Goal: Task Accomplishment & Management: Manage account settings

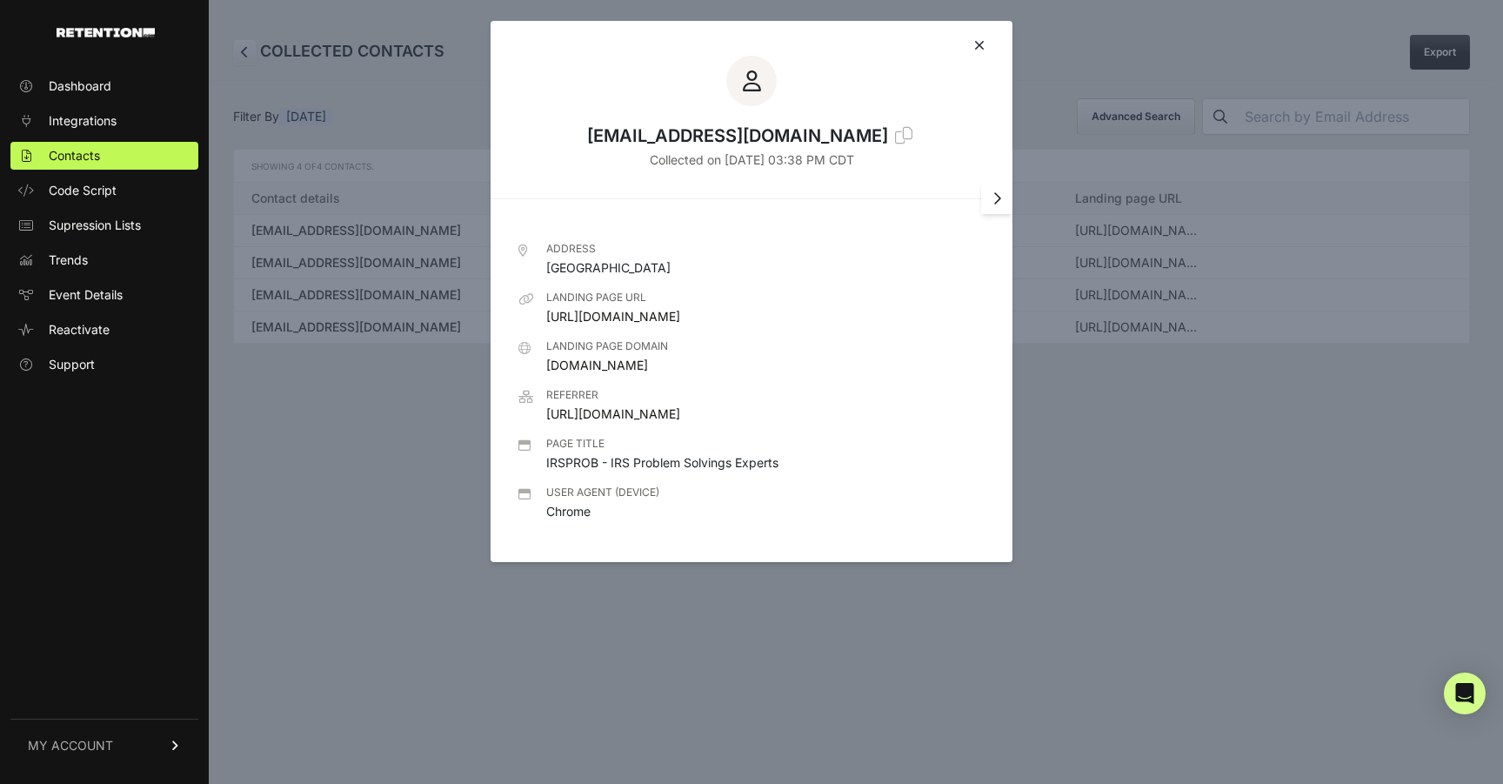
click at [984, 43] on div "emarisc66@yahoo.com Collected on Sep 14 2025 - 03:38 PM CDT" at bounding box center [751, 102] width 522 height 162
click at [977, 44] on icon at bounding box center [979, 45] width 10 height 14
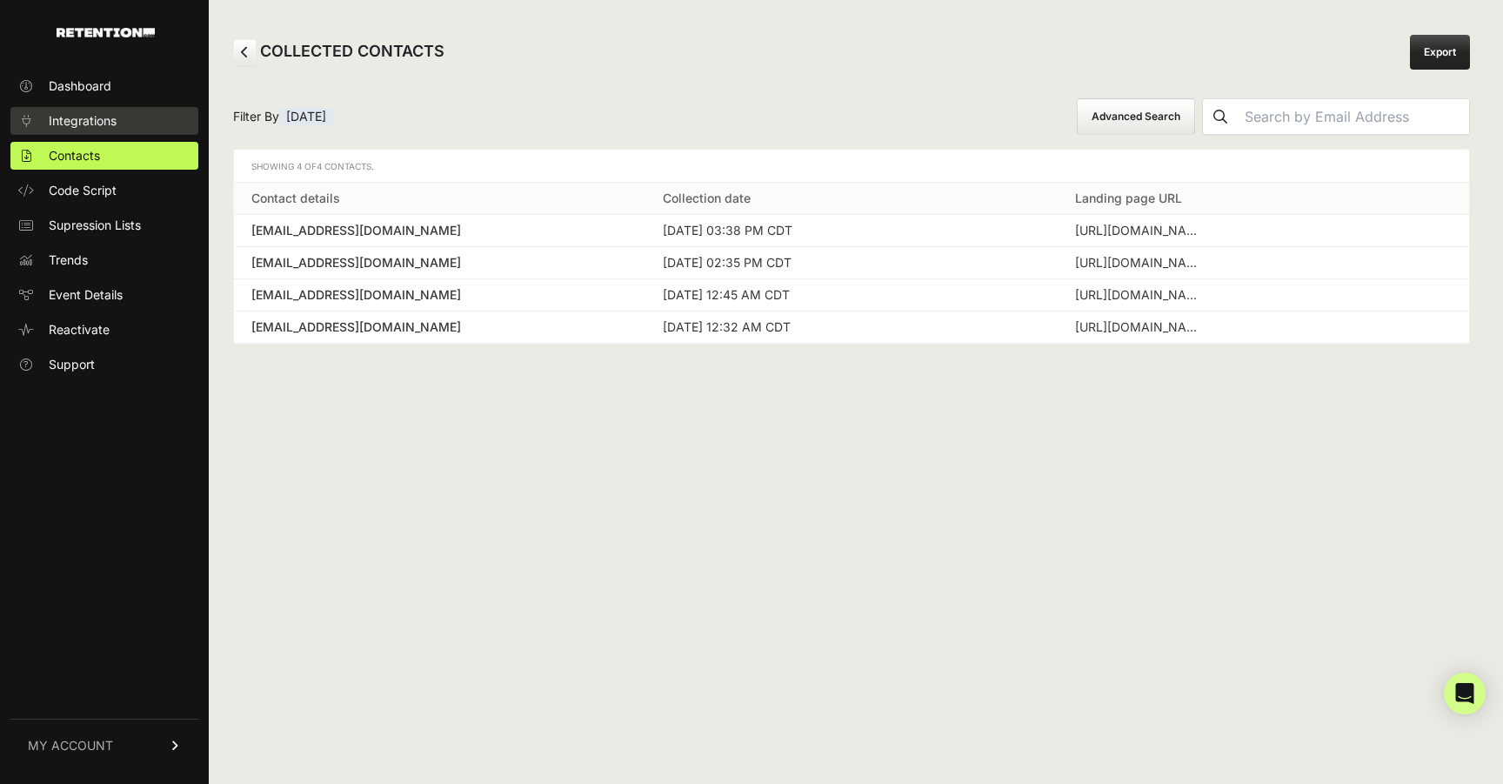
click at [86, 120] on span "Integrations" at bounding box center [83, 120] width 68 height 17
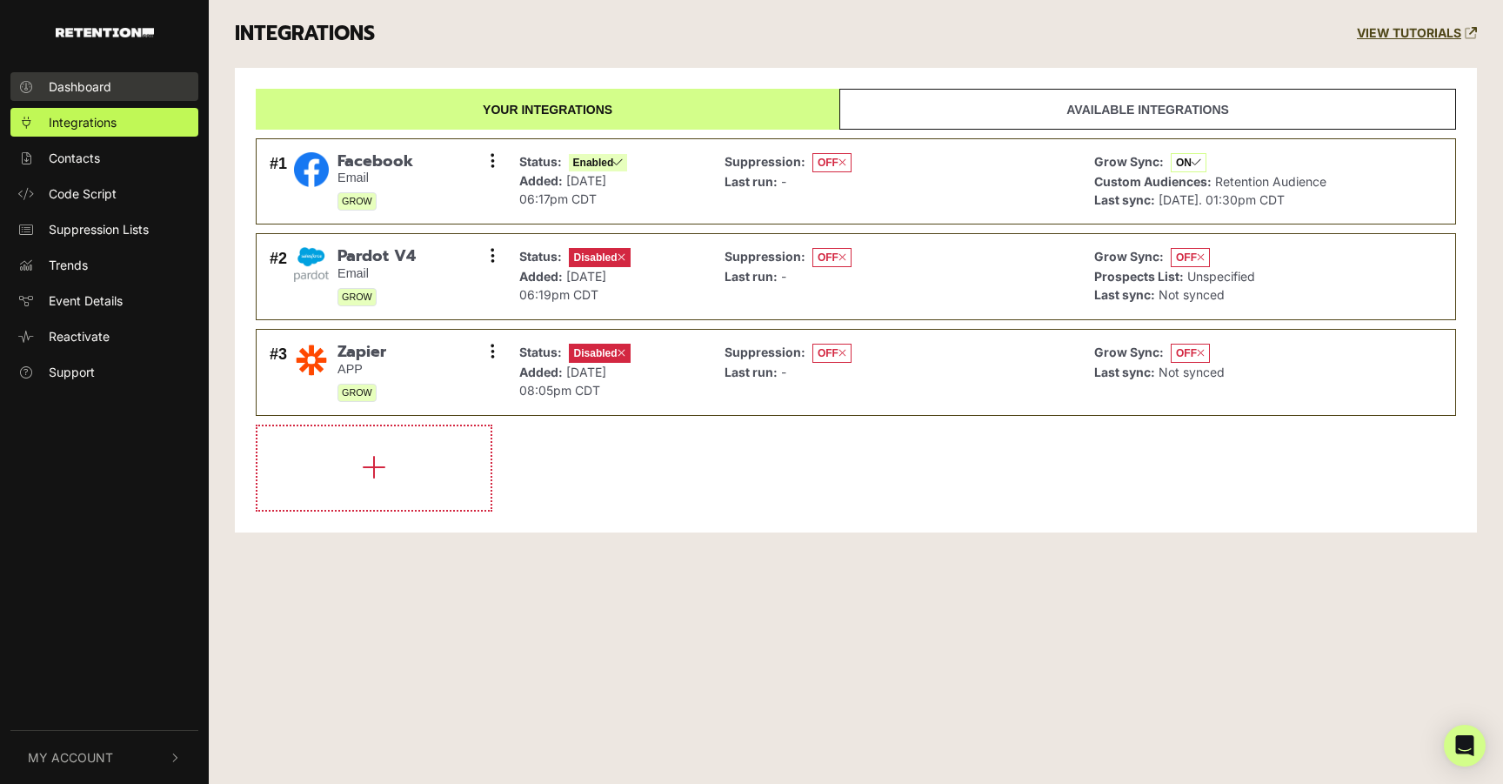
click at [116, 87] on link "Dashboard" at bounding box center [104, 86] width 188 height 29
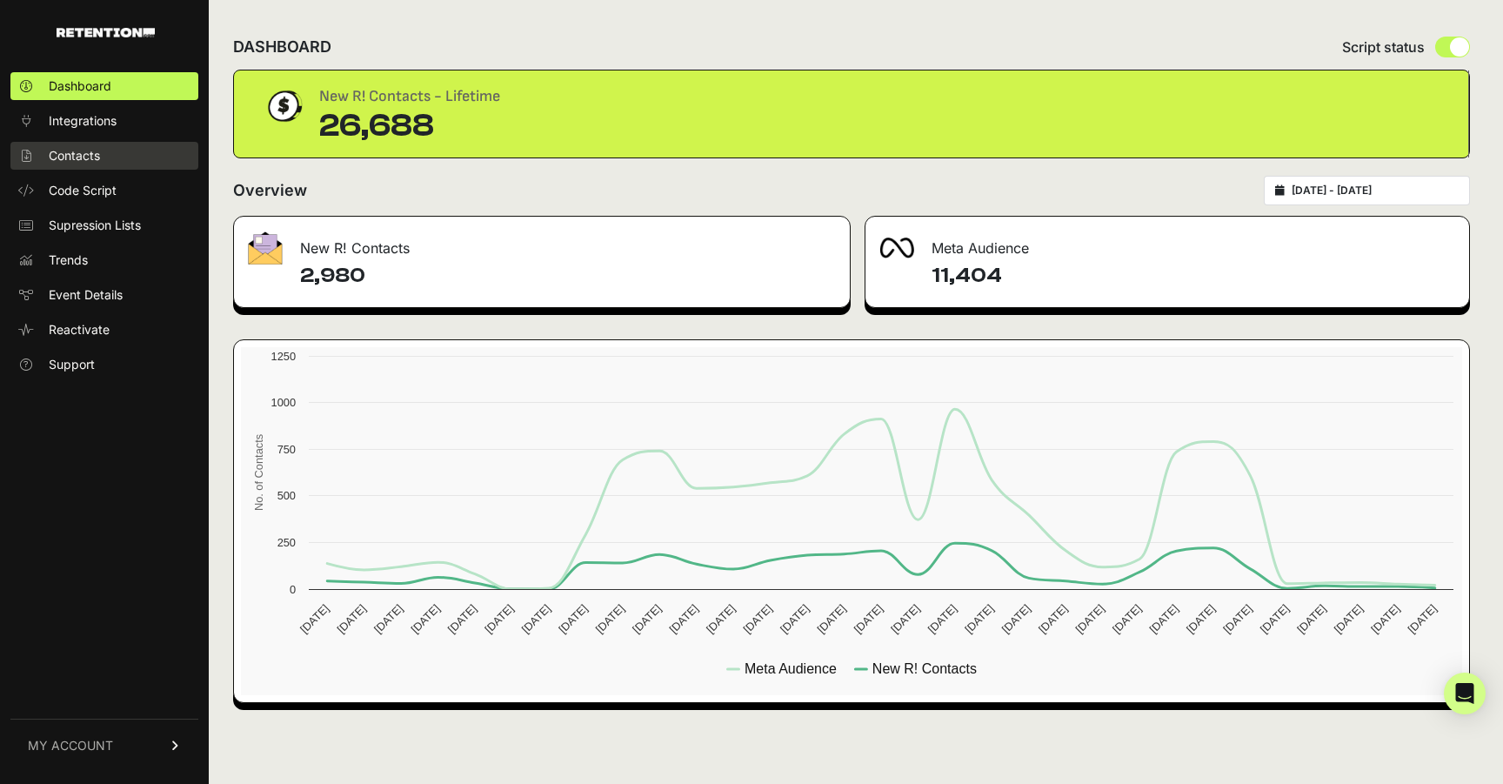
click at [92, 159] on span "Contacts" at bounding box center [74, 155] width 51 height 17
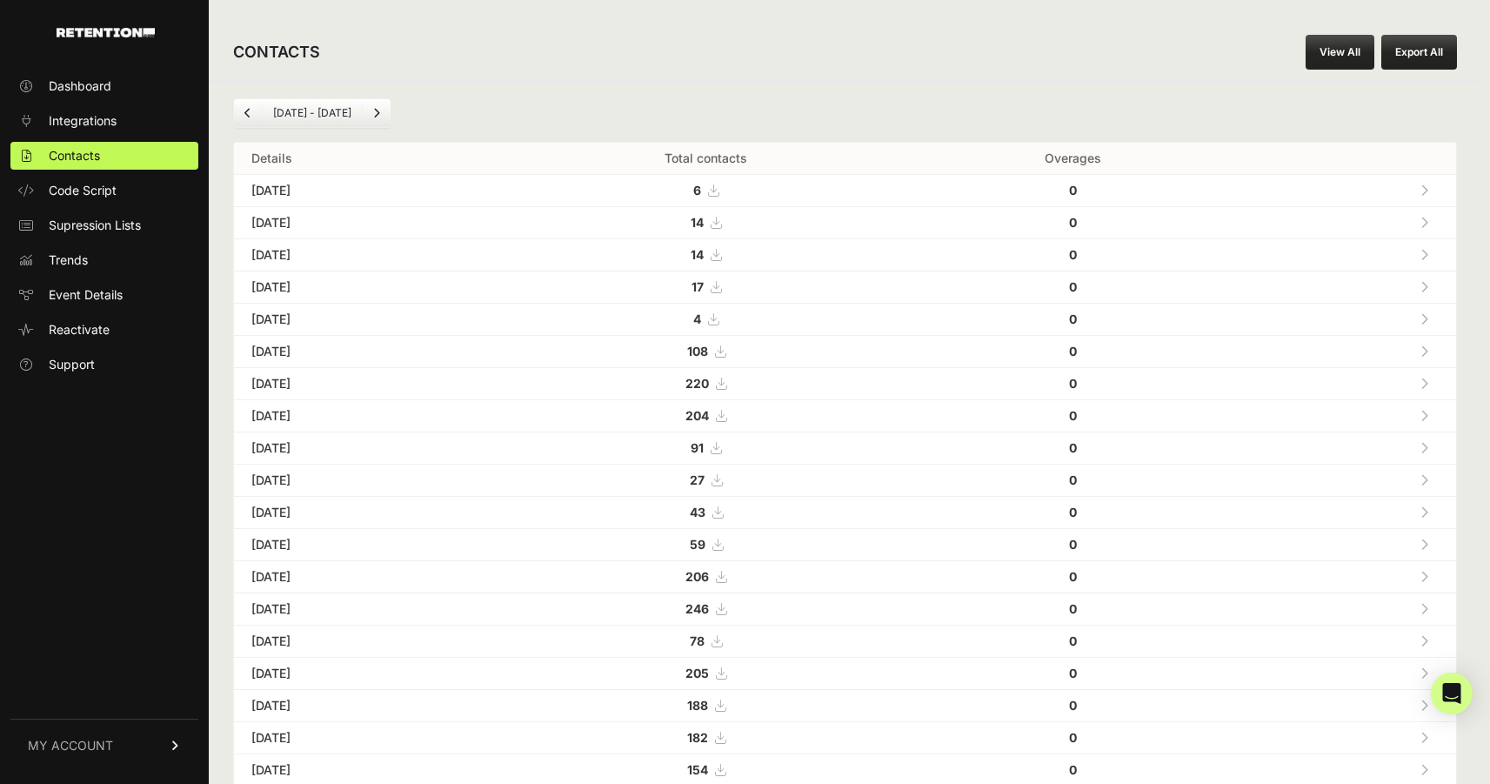
click at [1428, 187] on icon at bounding box center [1424, 190] width 8 height 12
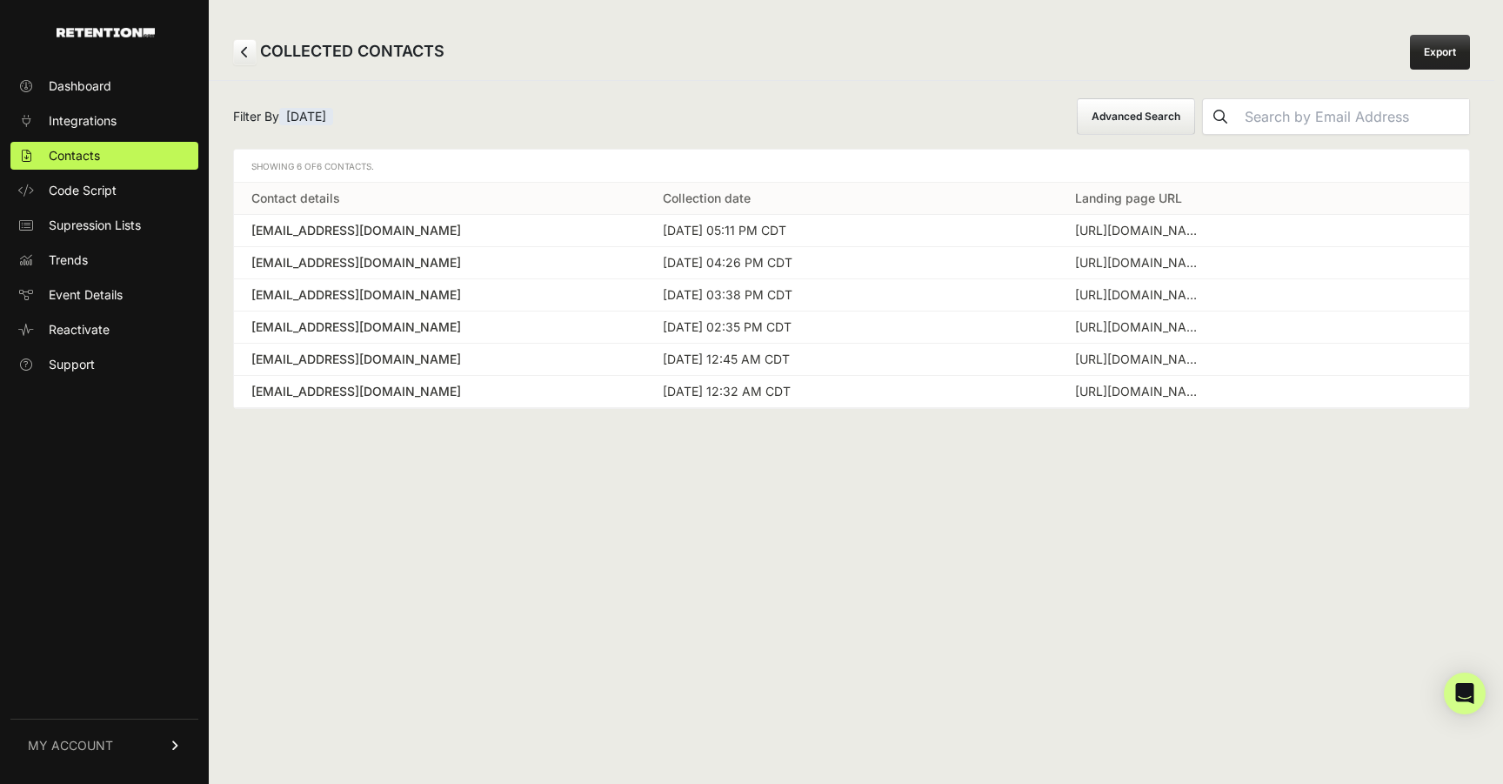
click at [598, 225] on div "dougkuchar@yahoo.com" at bounding box center [439, 230] width 377 height 17
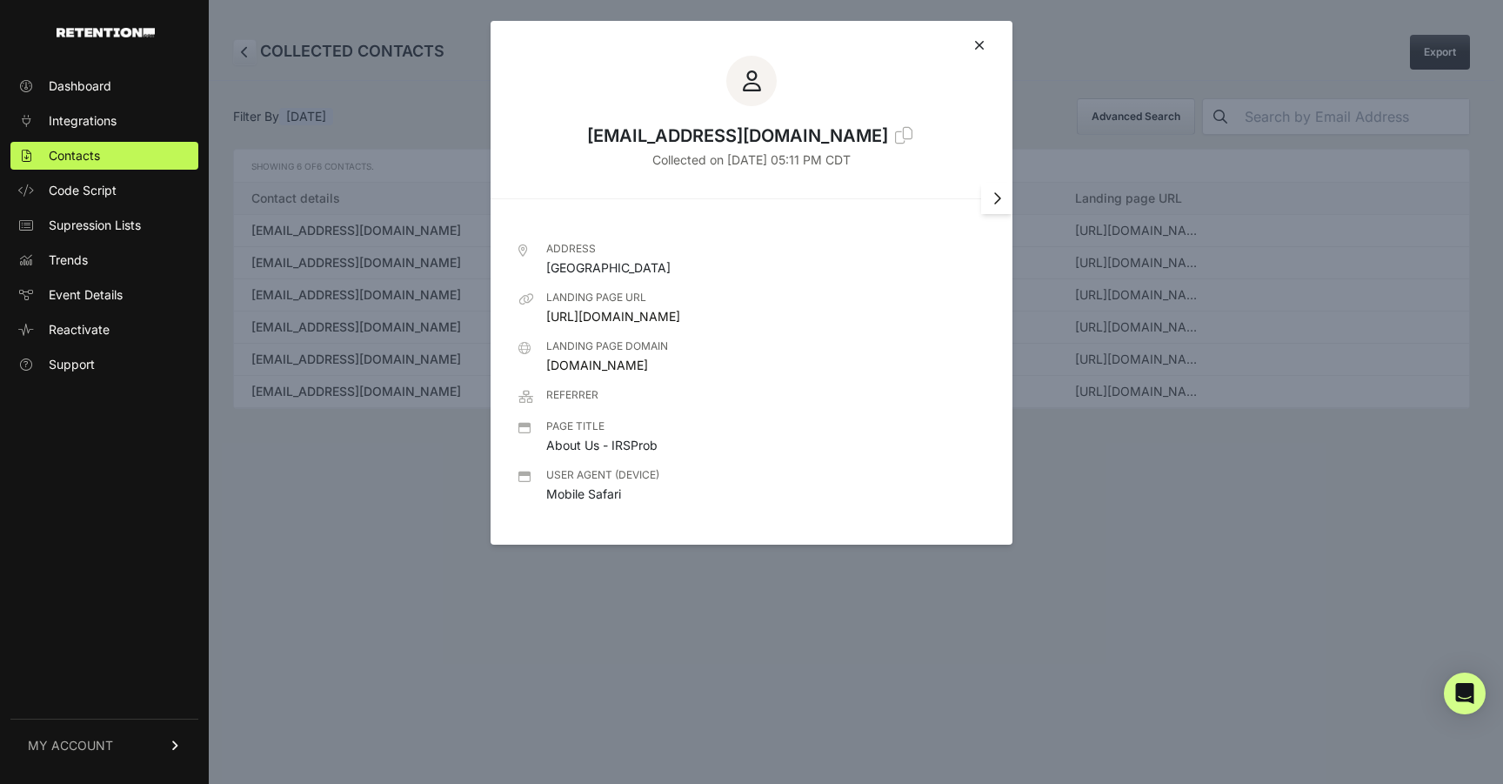
click at [980, 45] on icon at bounding box center [979, 45] width 10 height 14
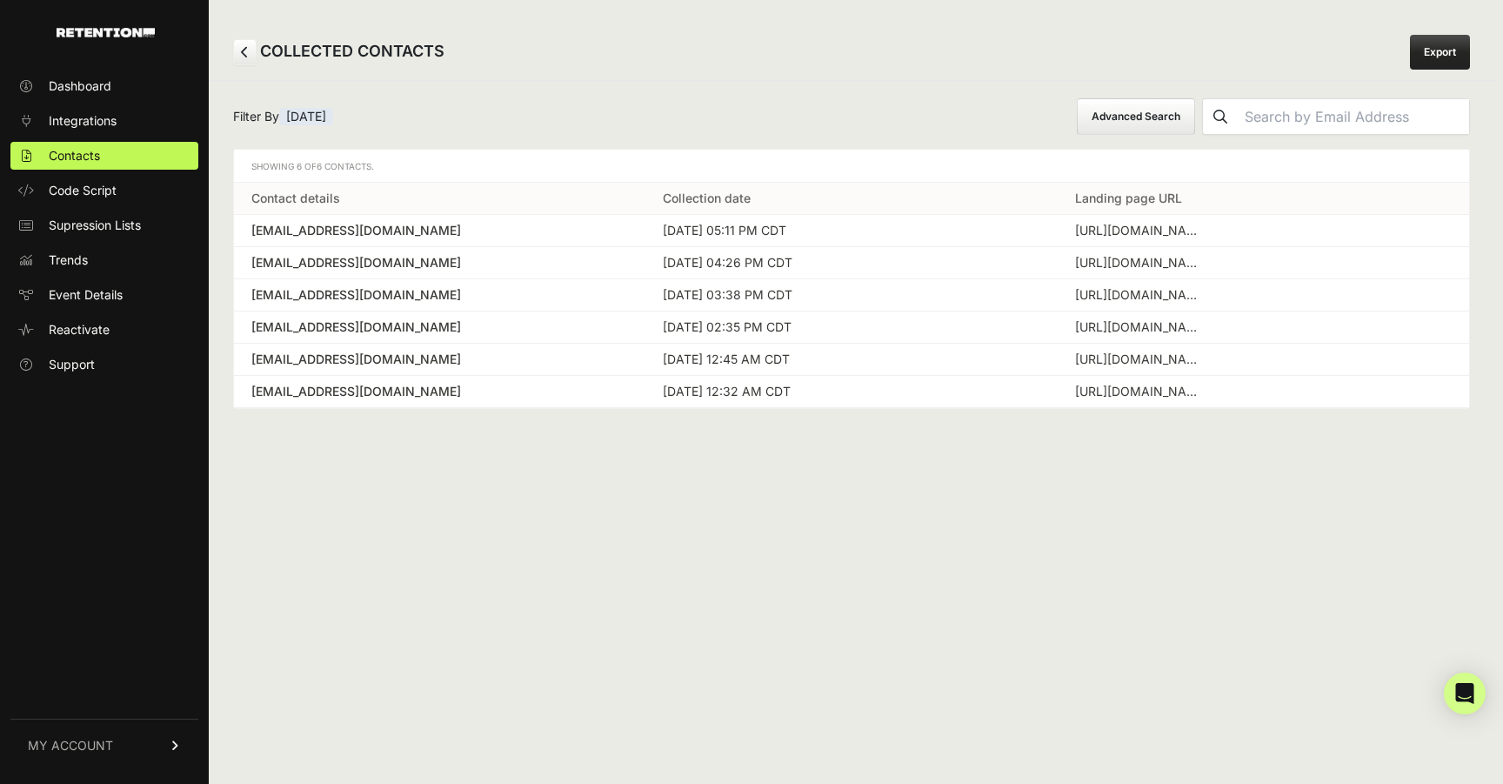
click at [642, 234] on td "dougkuchar@yahoo.com" at bounding box center [439, 231] width 411 height 32
click at [1418, 231] on td "https://irsprob.com/about-us/?utm_medium=adwords&utm_campaign=&utm_source=&utm_…" at bounding box center [1262, 231] width 411 height 32
click at [383, 230] on div "dougkuchar@yahoo.com" at bounding box center [439, 230] width 377 height 17
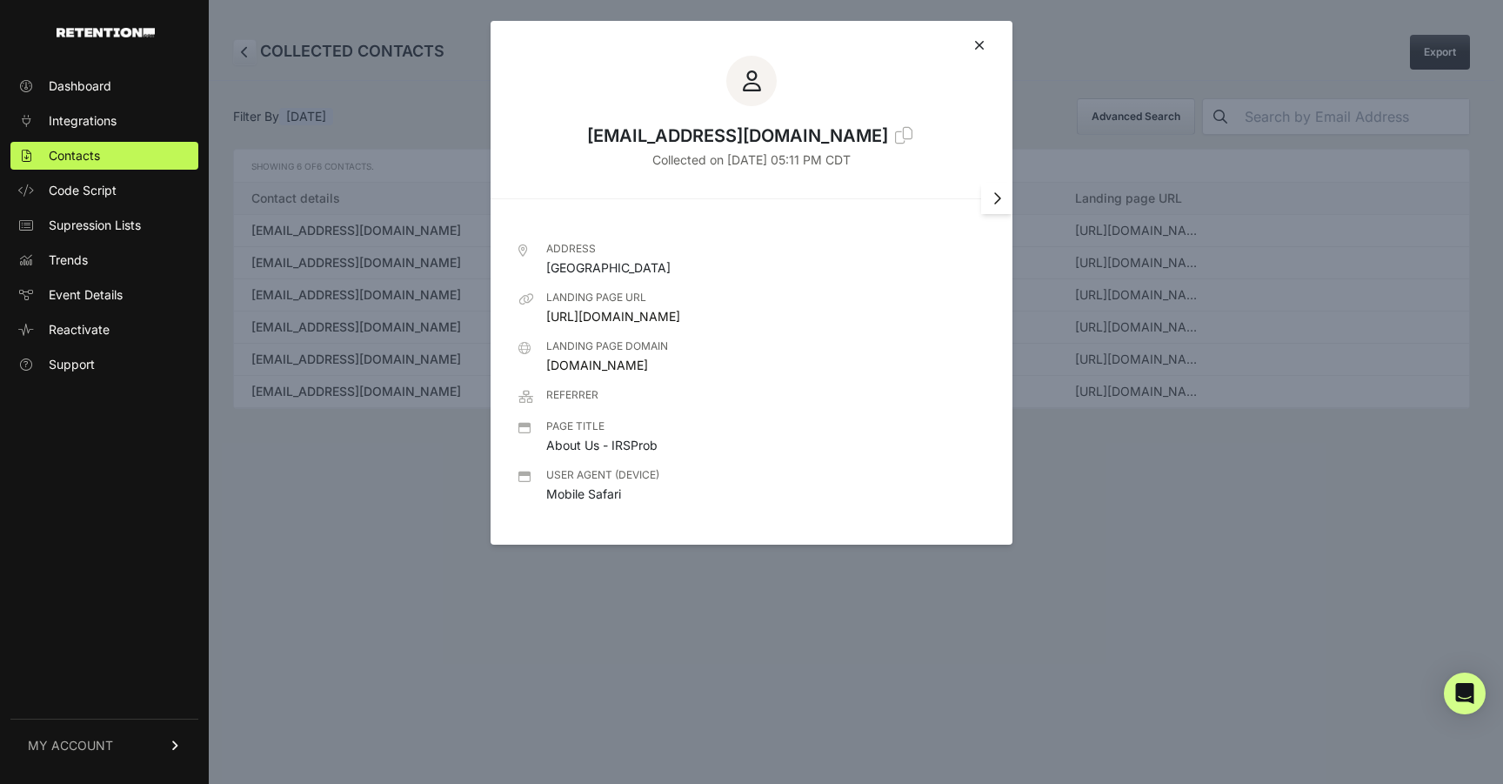
click at [977, 48] on icon at bounding box center [979, 45] width 10 height 14
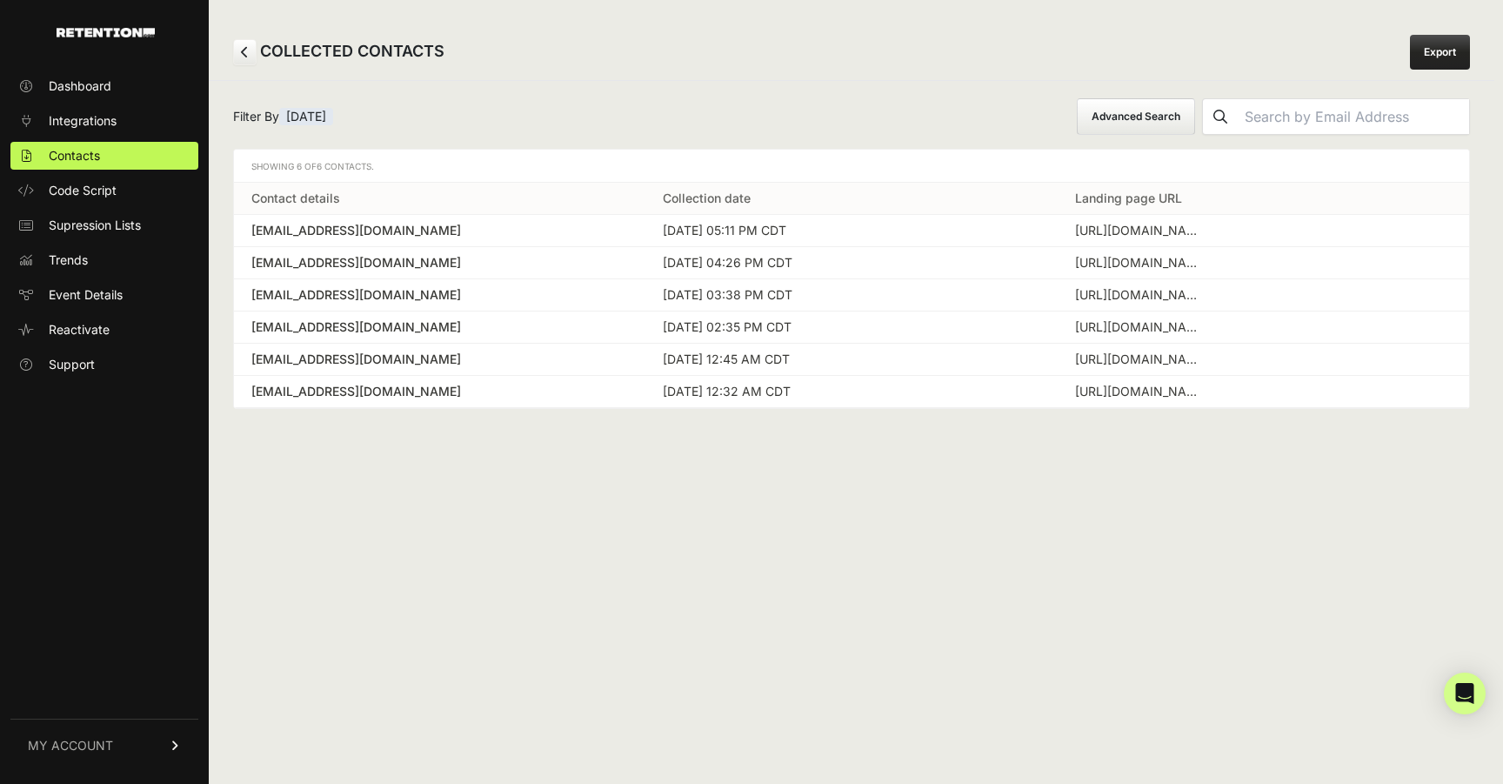
click at [369, 264] on div "wallacec@marshallisd.com" at bounding box center [439, 262] width 377 height 17
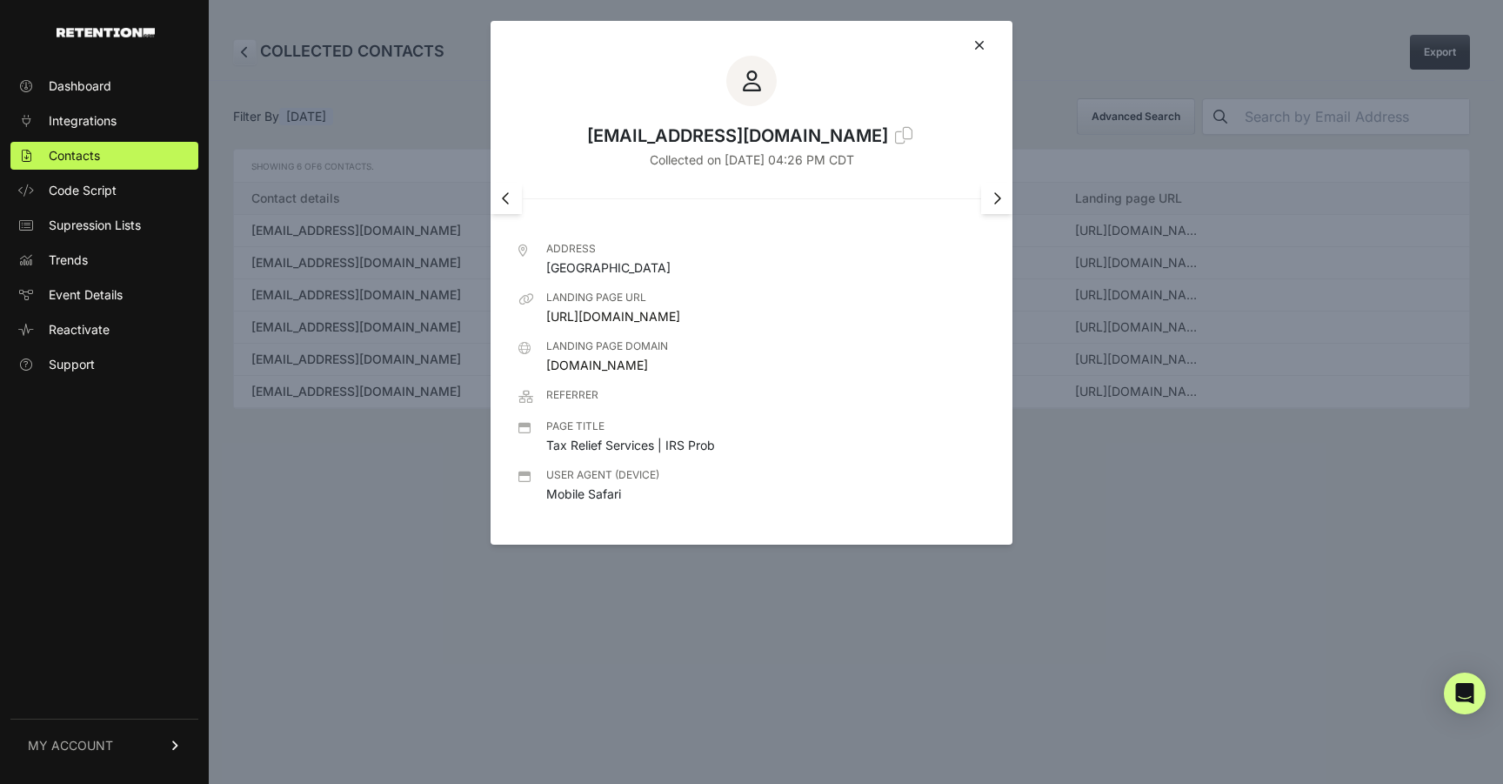
click at [980, 40] on icon at bounding box center [979, 45] width 10 height 14
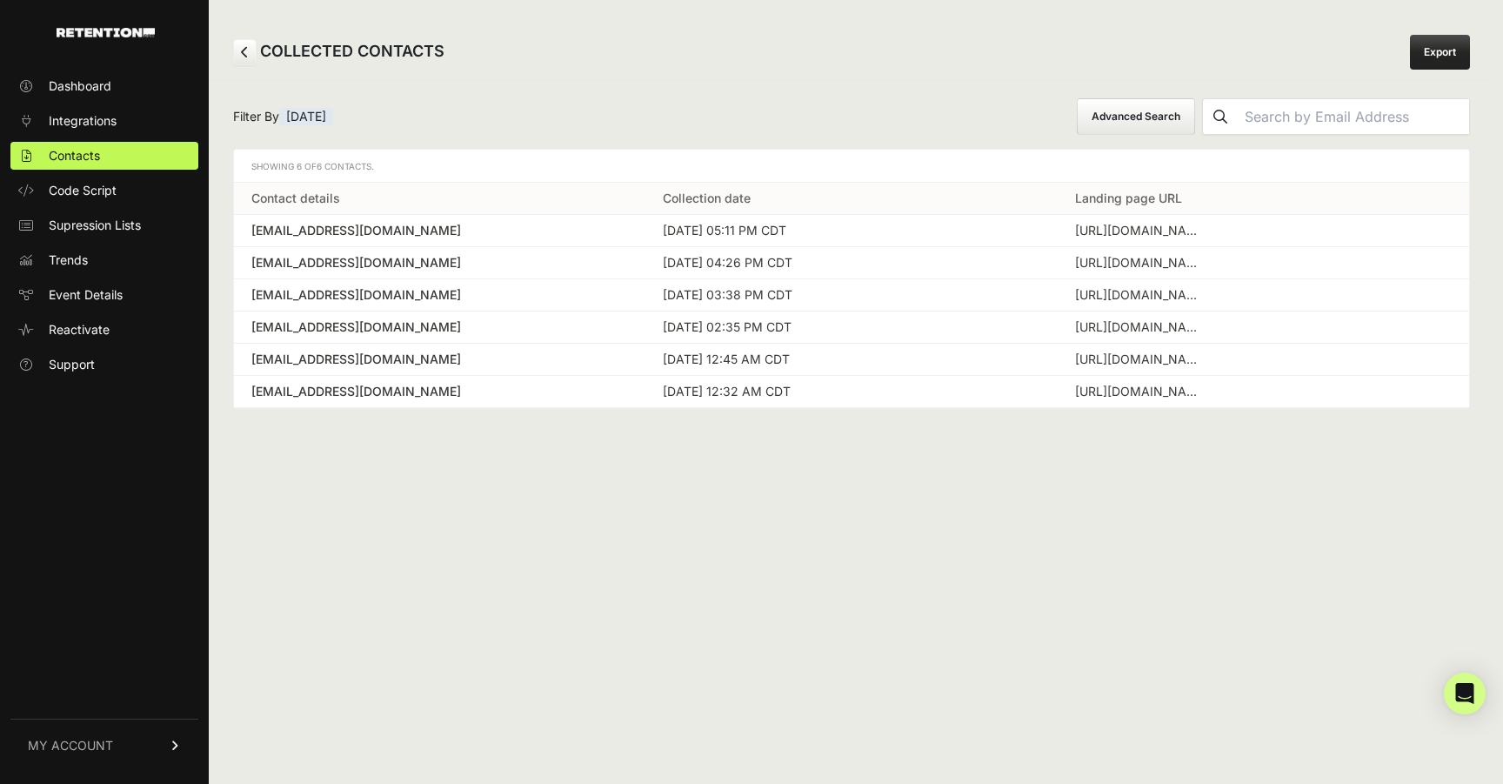
click at [338, 323] on div "laurann1@mac.com" at bounding box center [439, 326] width 377 height 17
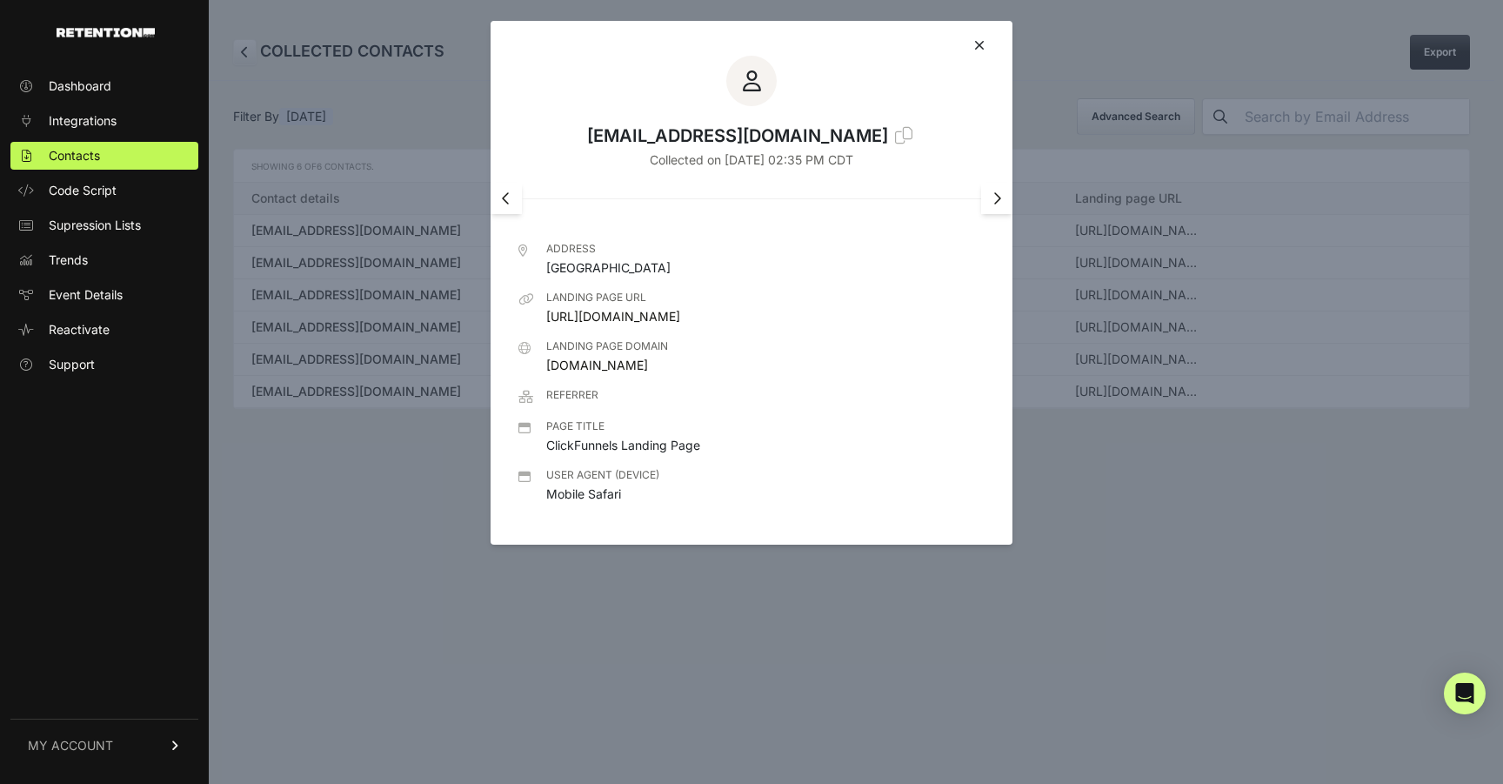
click at [986, 44] on div "laurann1@mac.com Collected on Sep 14 2025 - 02:35 PM CDT" at bounding box center [751, 102] width 522 height 162
click at [971, 46] on div at bounding box center [751, 45] width 466 height 21
click at [982, 46] on icon at bounding box center [979, 45] width 10 height 14
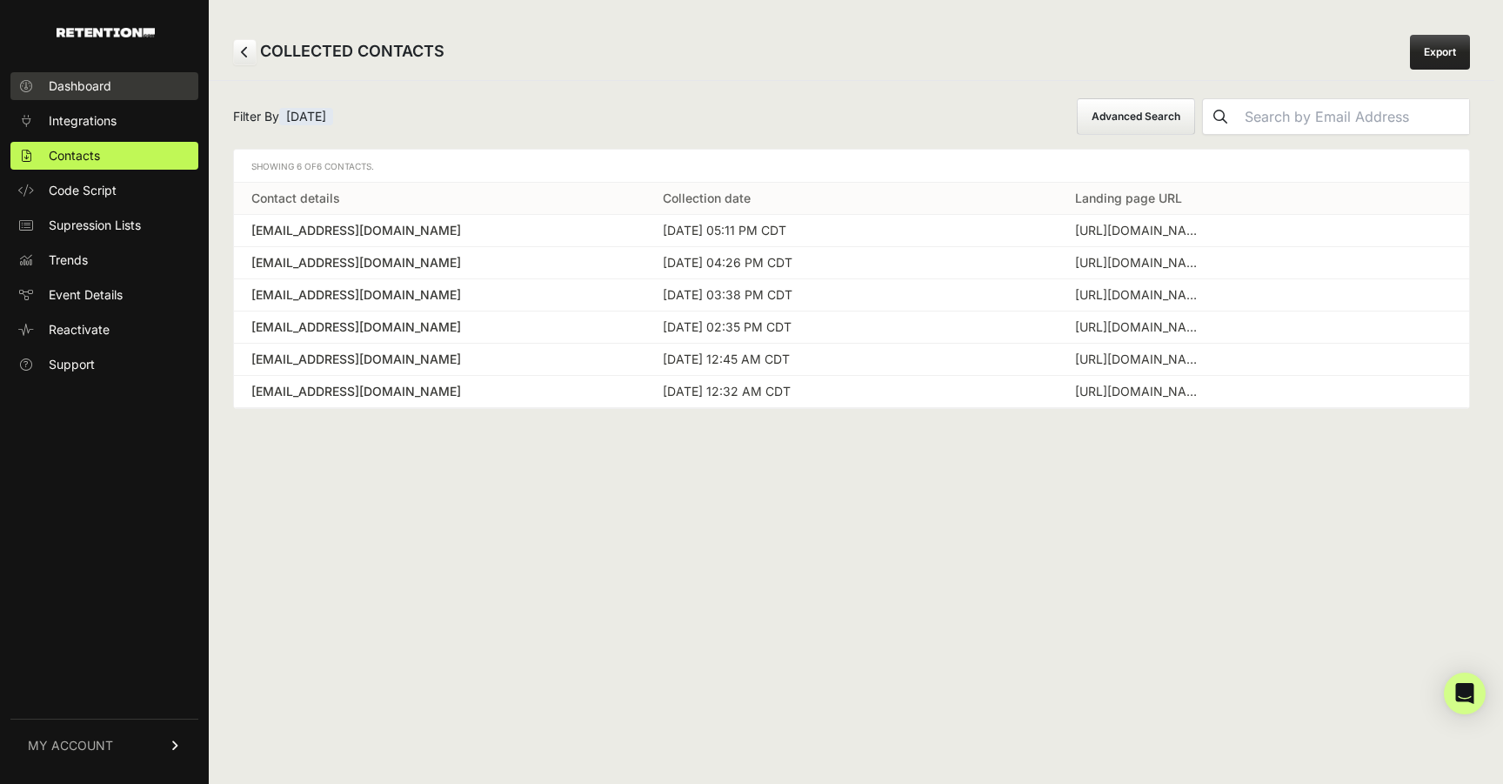
click at [92, 84] on span "Dashboard" at bounding box center [80, 85] width 63 height 17
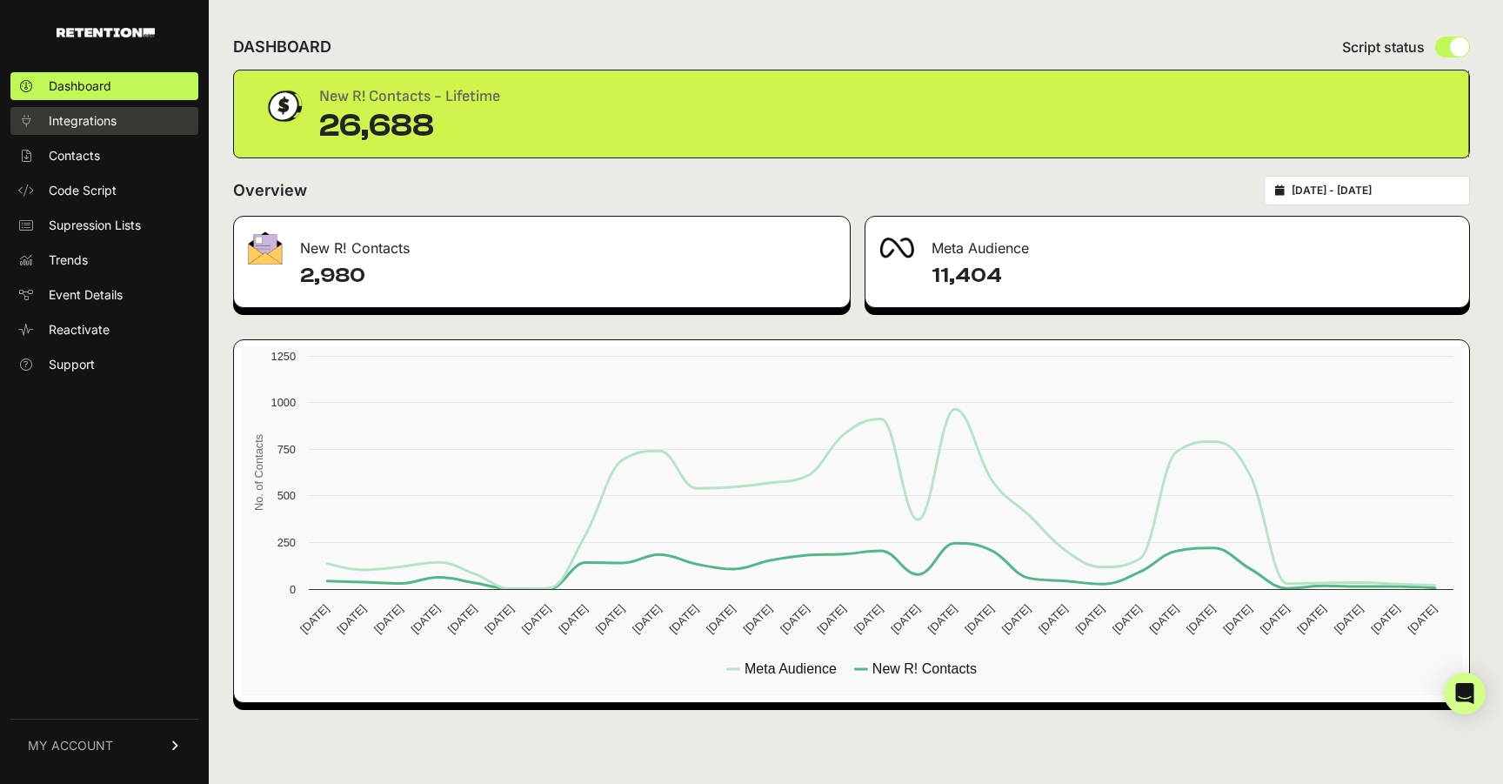
click at [88, 125] on span "Integrations" at bounding box center [83, 120] width 68 height 17
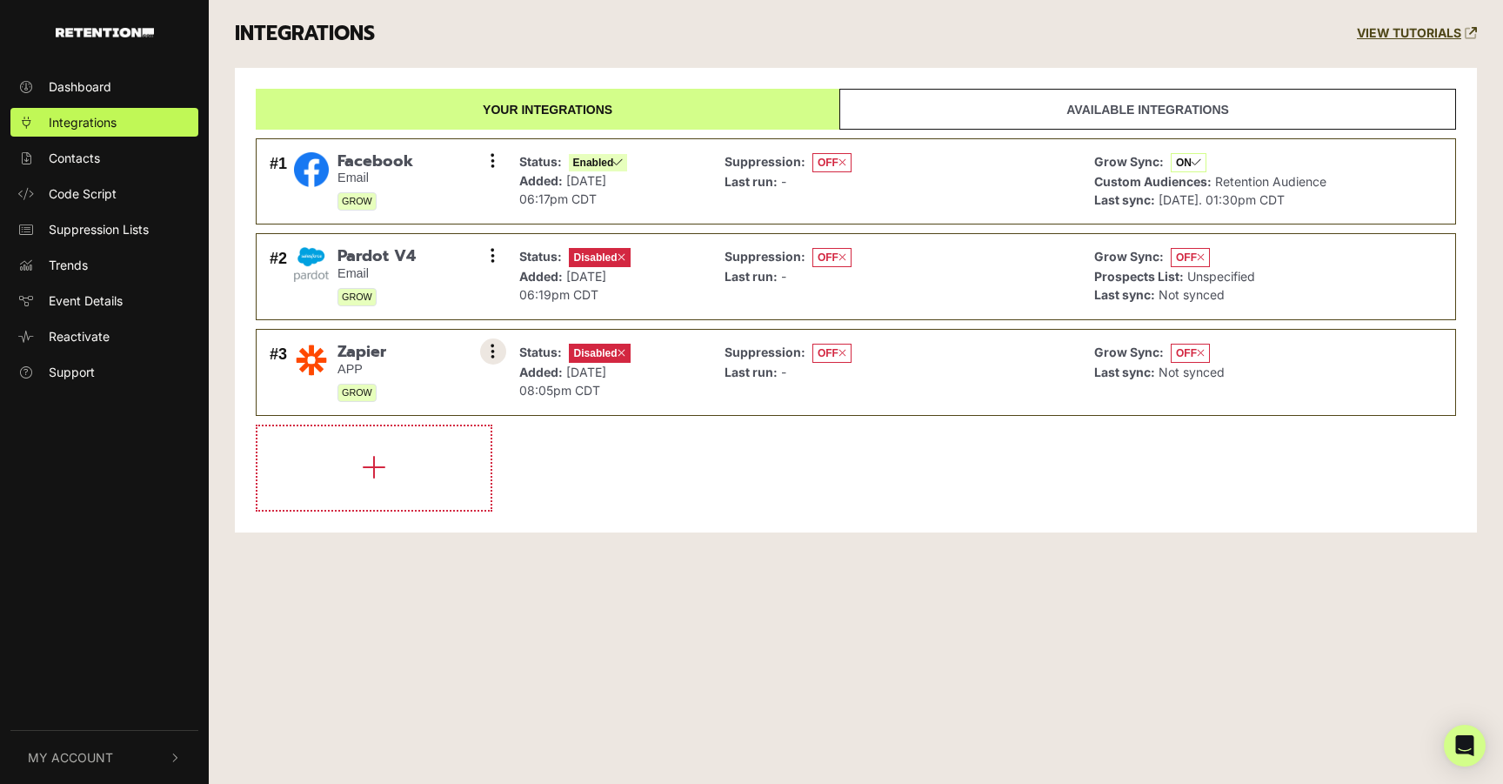
click at [491, 350] on icon at bounding box center [492, 351] width 4 height 17
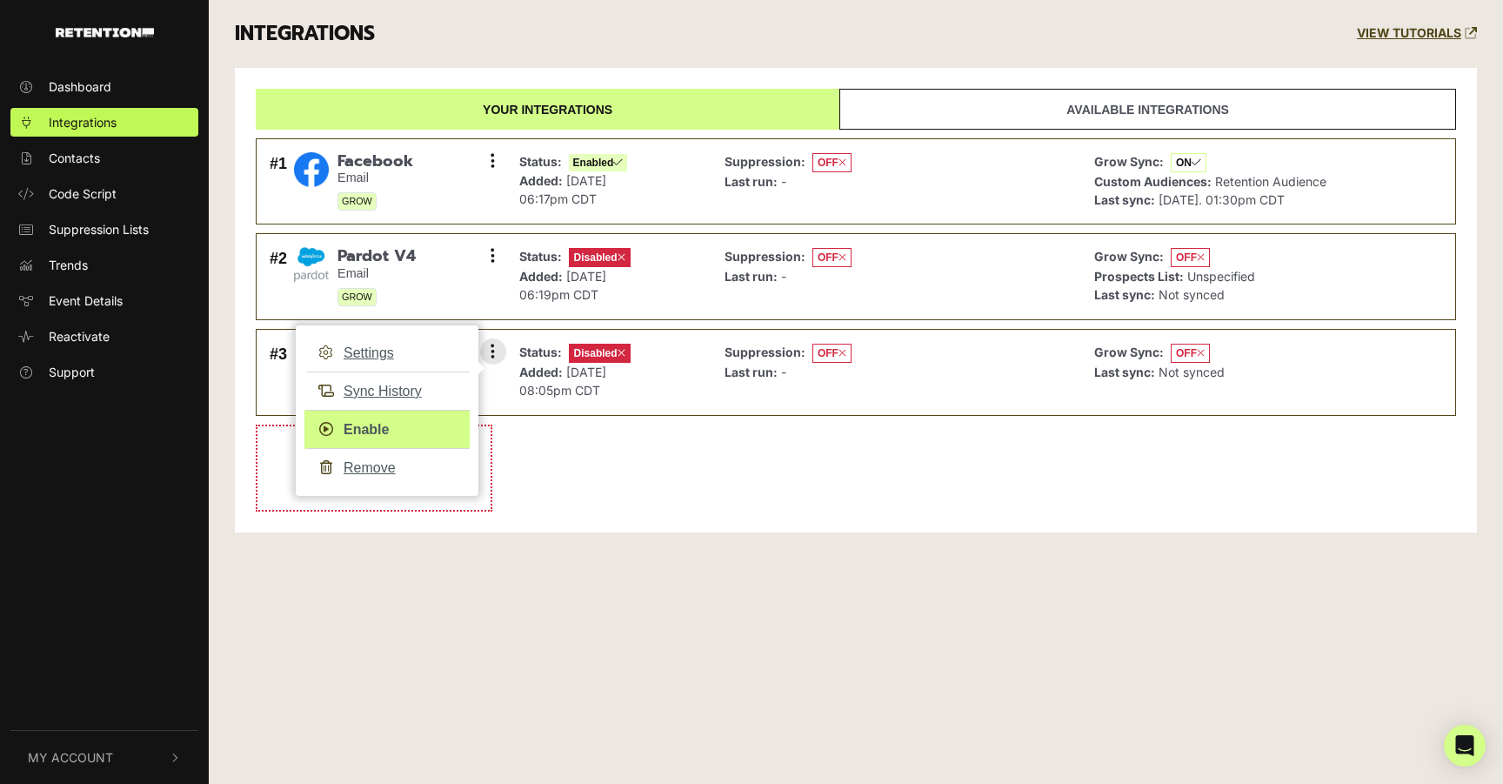
click at [376, 423] on link "Enable" at bounding box center [386, 429] width 165 height 39
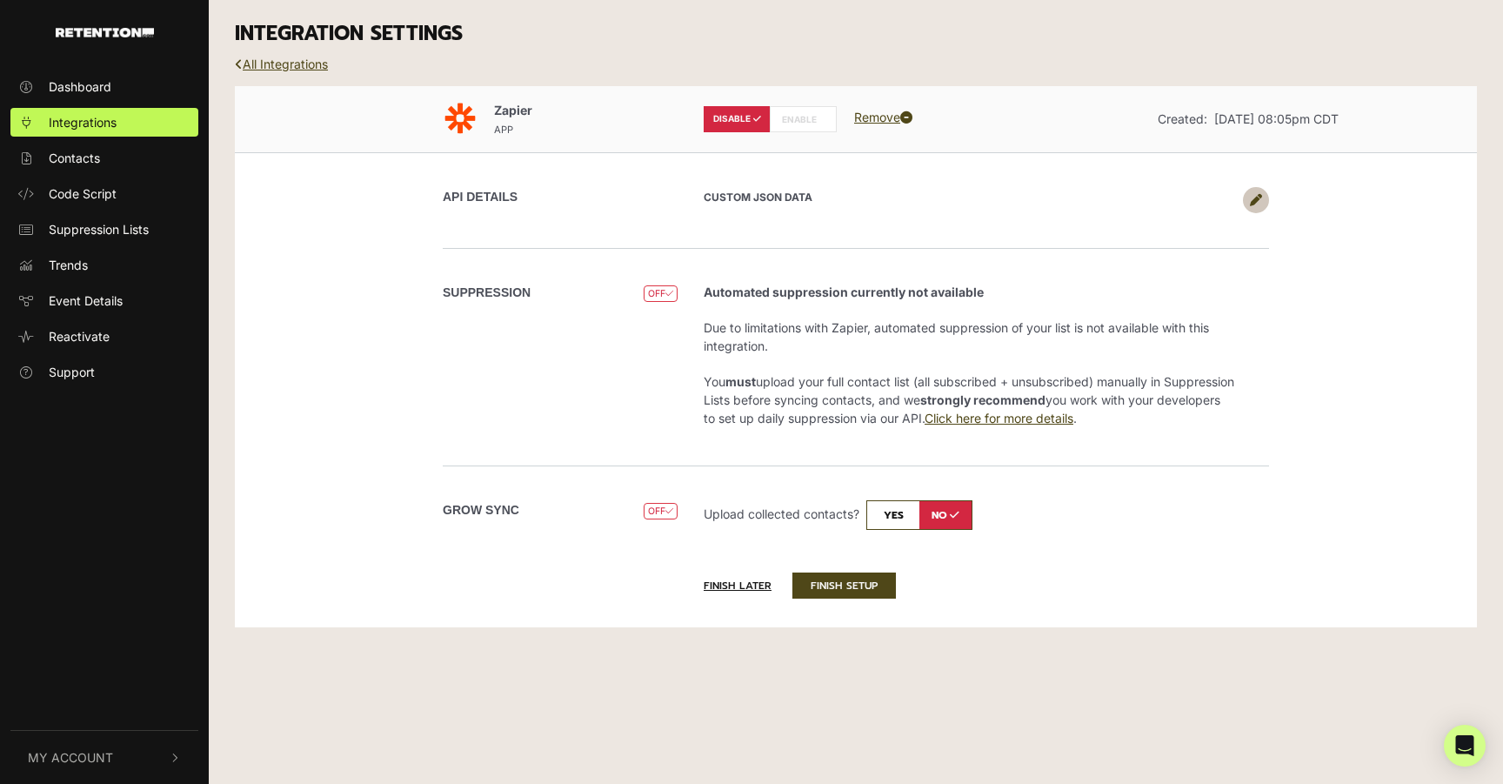
click at [788, 115] on label "ENABLE" at bounding box center [803, 119] width 67 height 26
radio input "false"
radio input "true"
click at [908, 509] on input "checkbox" at bounding box center [919, 515] width 106 height 30
checkbox input "true"
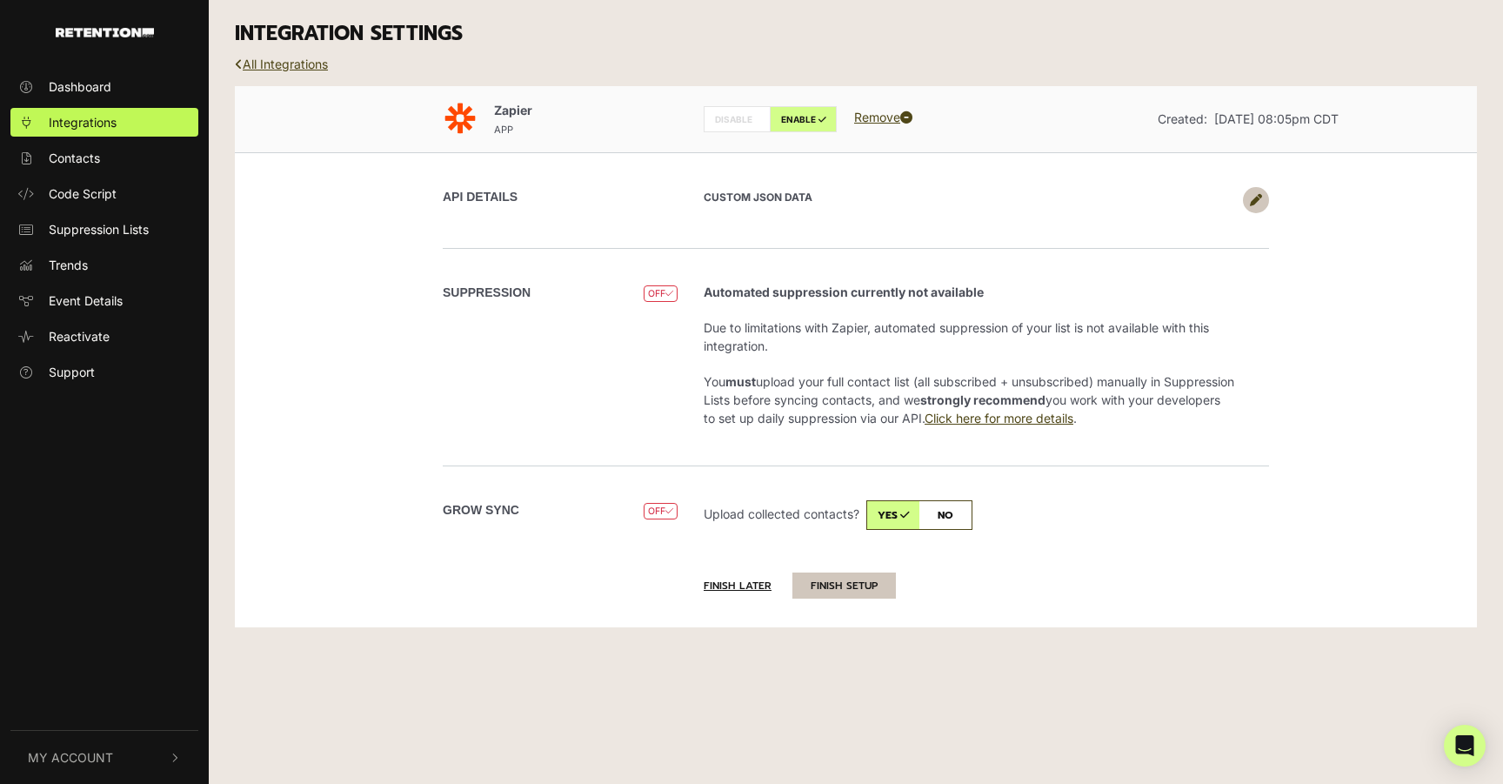
click at [811, 584] on button "FINISH SETUP" at bounding box center [843, 585] width 103 height 26
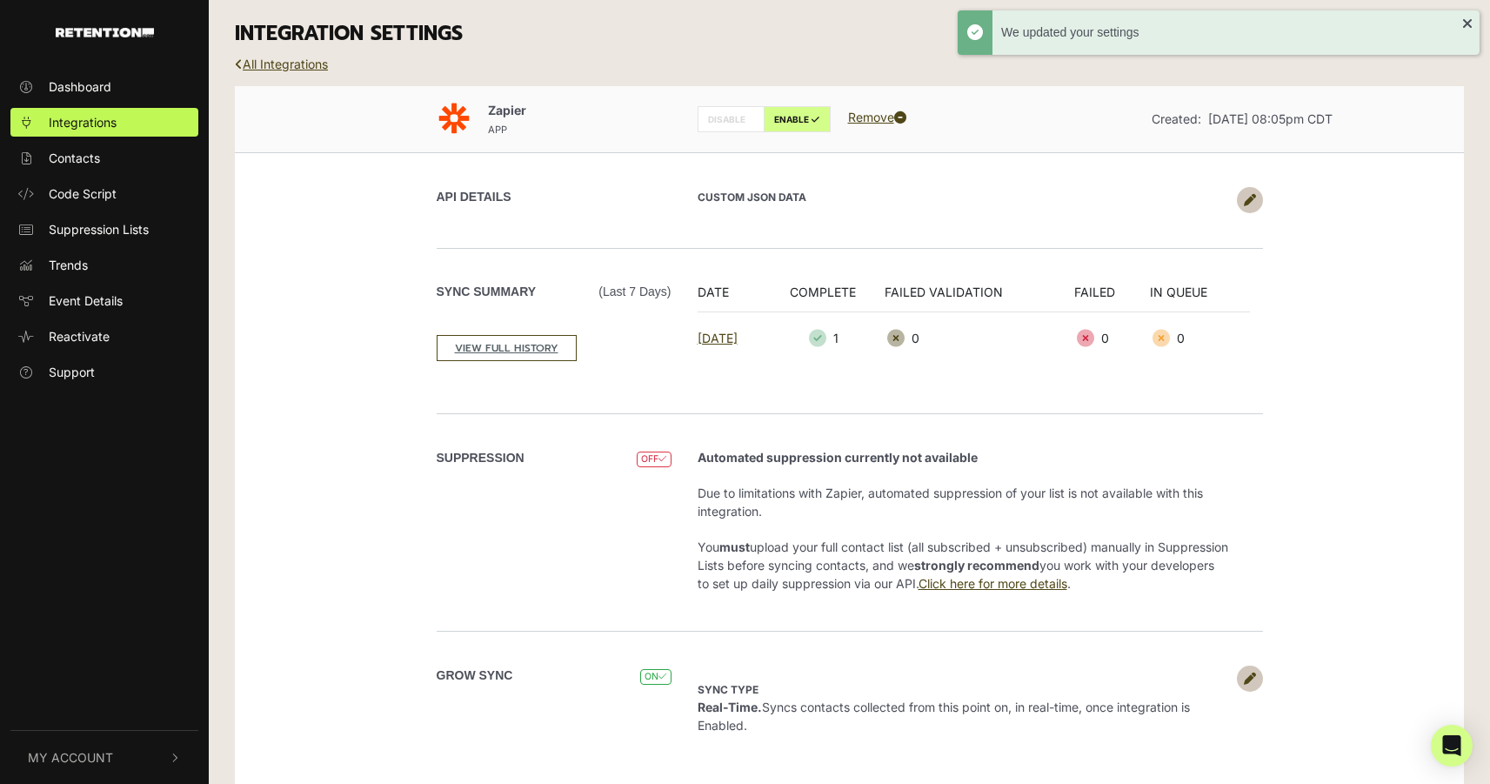
scroll to position [23, 0]
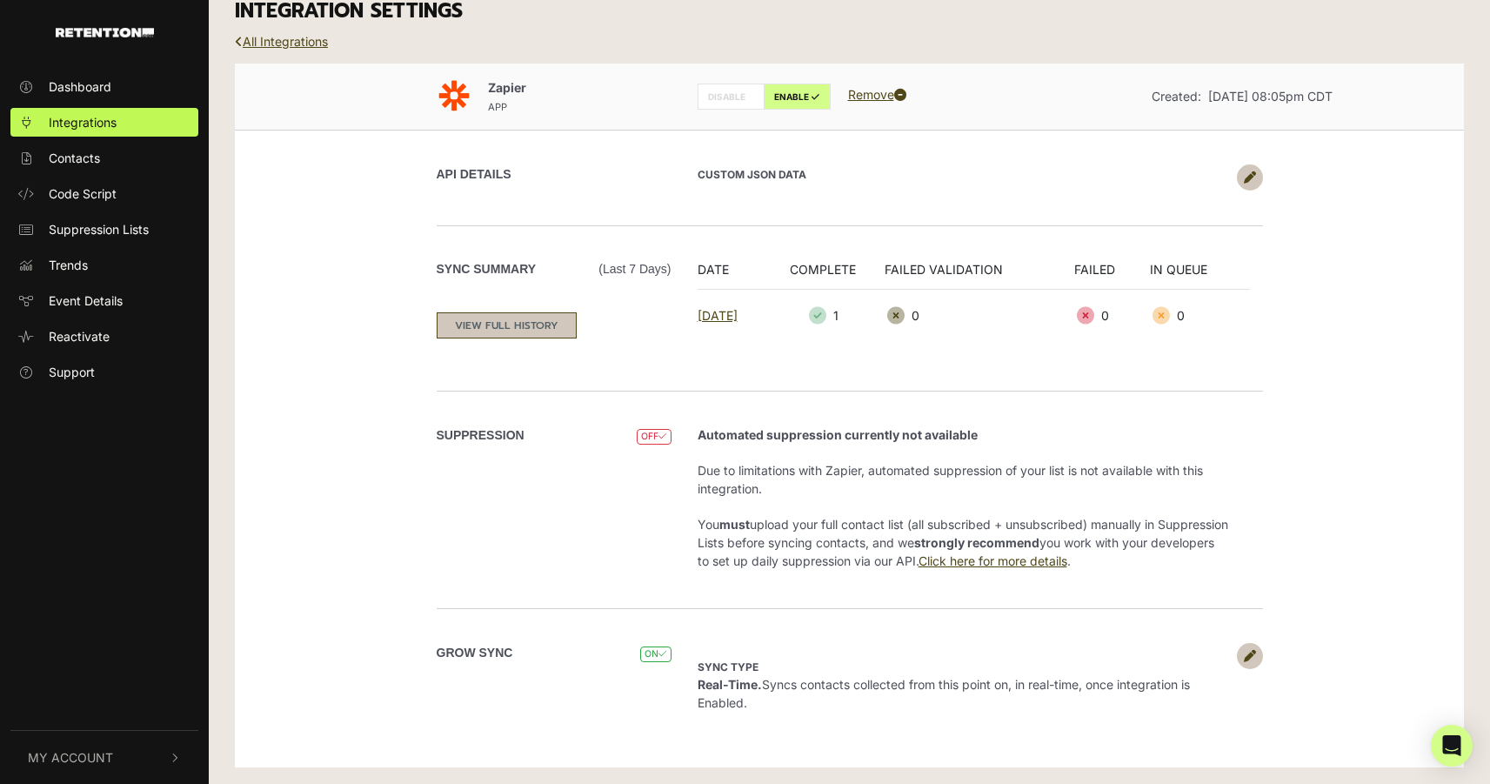
click at [547, 326] on link "VIEW FULL HISTORY" at bounding box center [507, 325] width 140 height 26
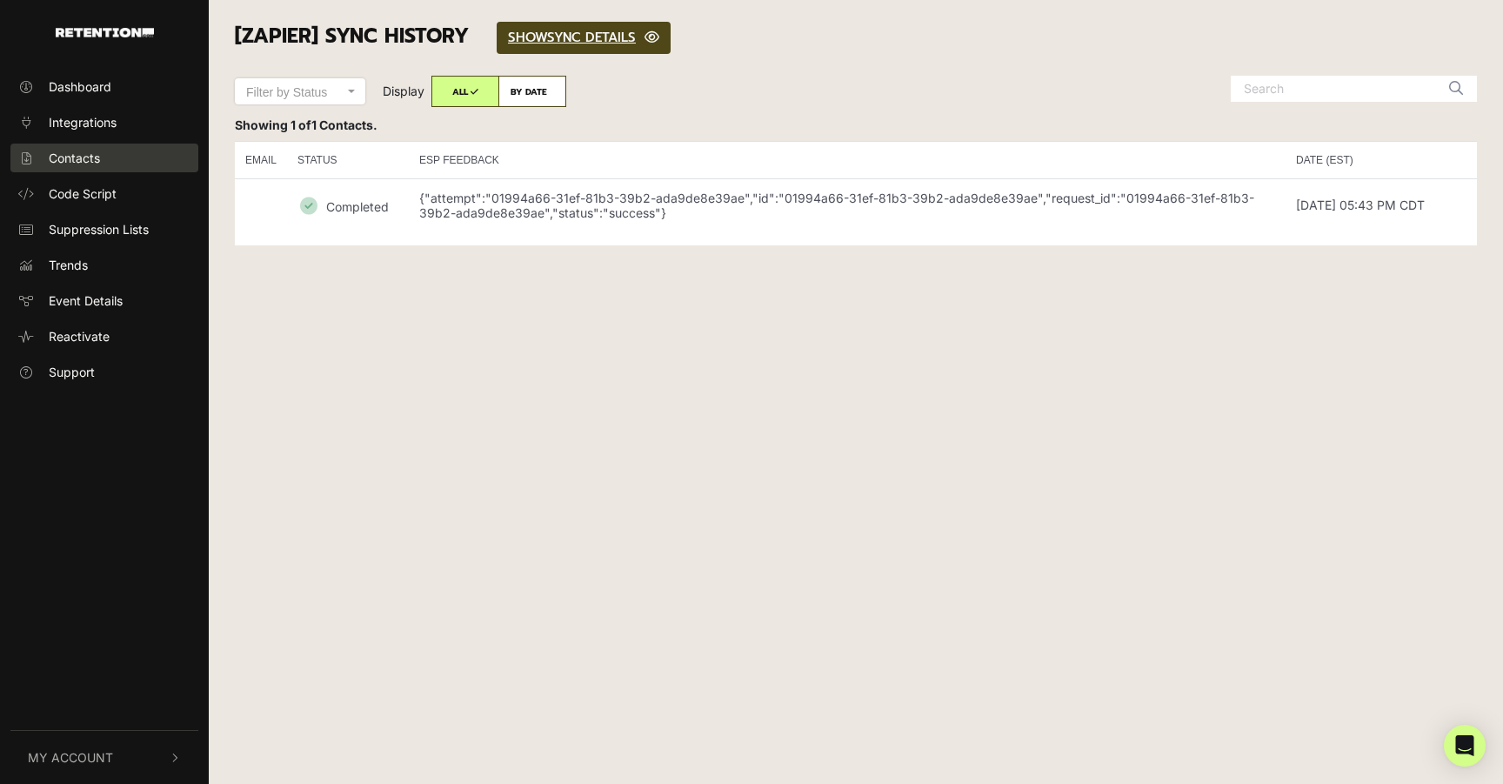
click at [76, 151] on span "Contacts" at bounding box center [74, 158] width 51 height 18
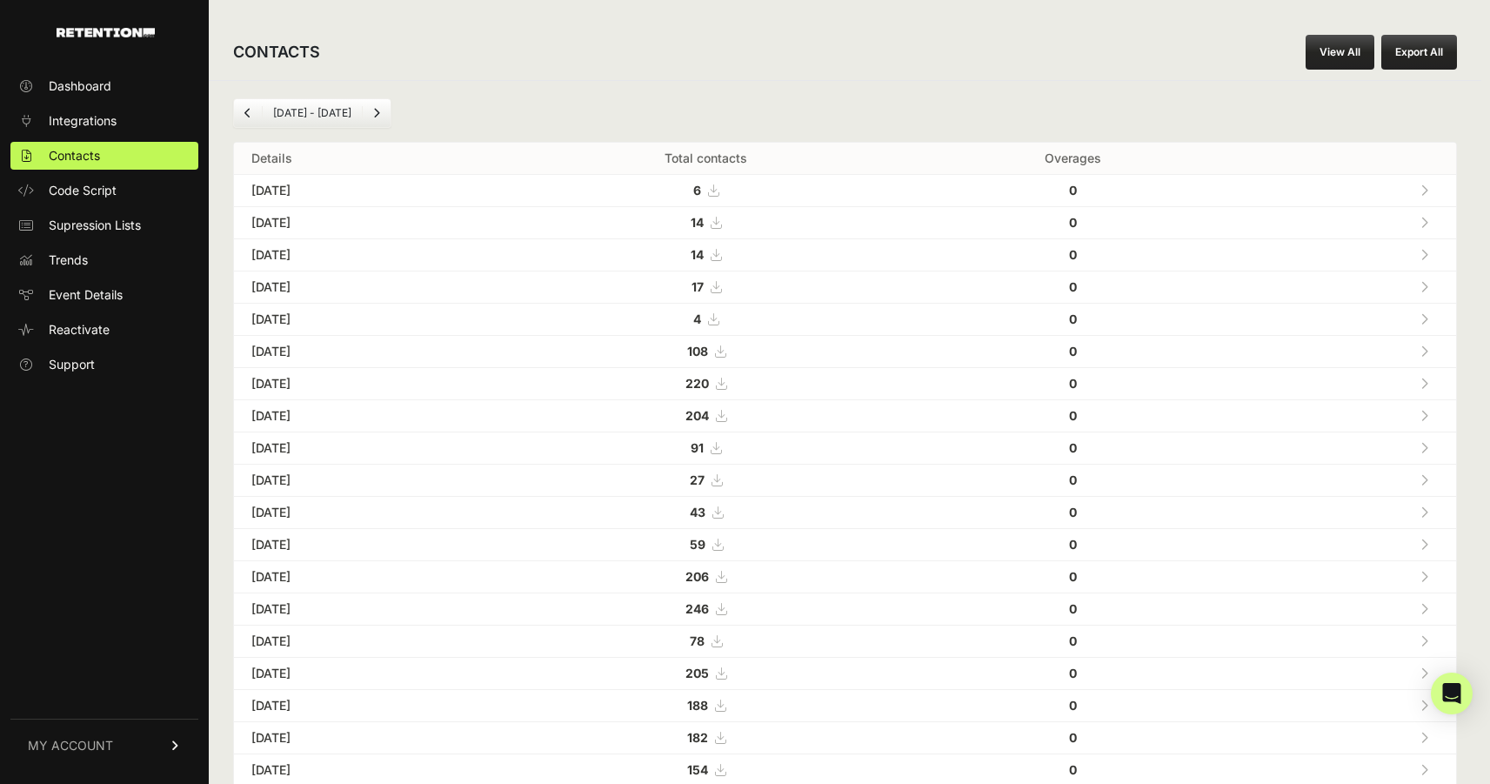
click at [1411, 48] on button "Export All" at bounding box center [1419, 52] width 76 height 35
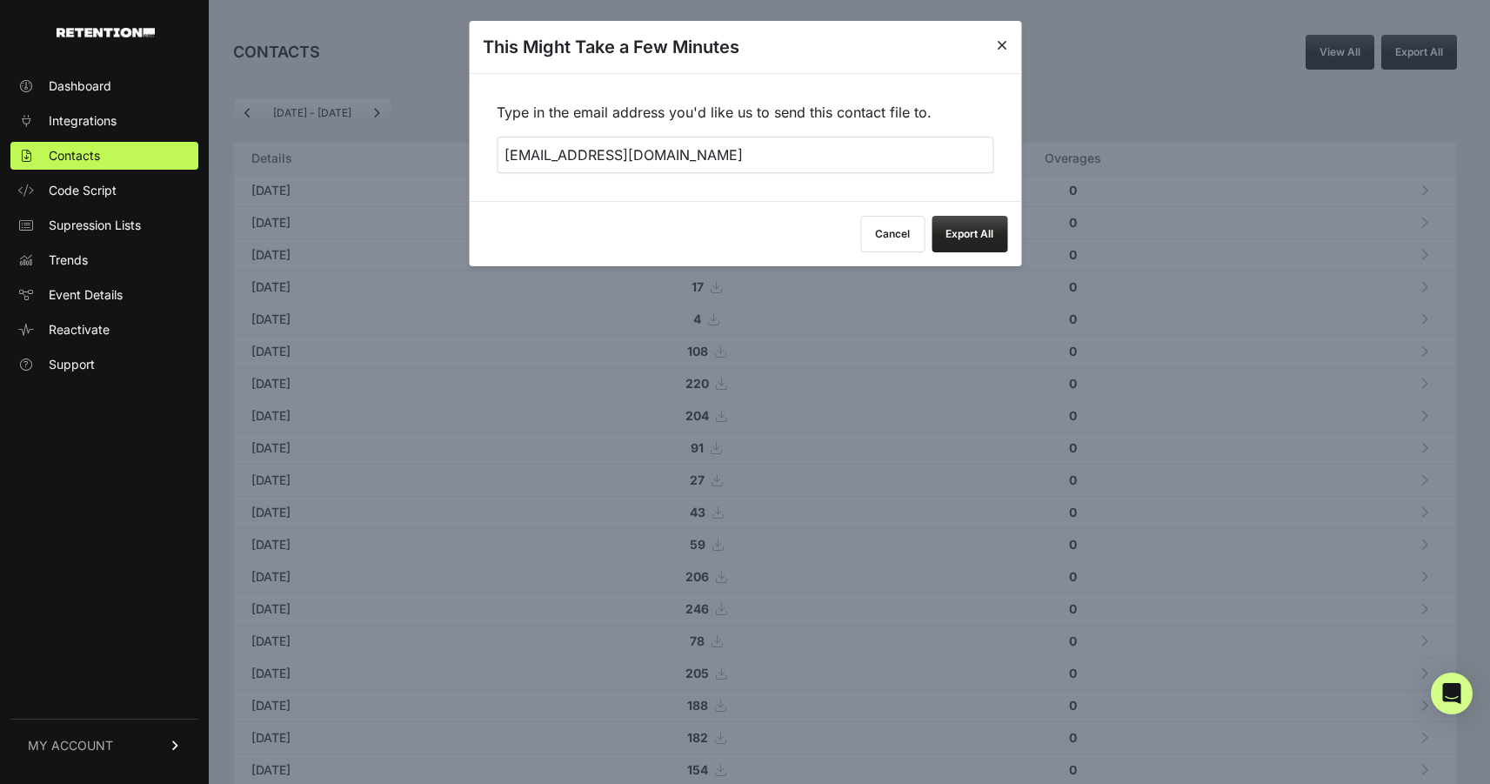
click at [971, 232] on button "Export All" at bounding box center [969, 234] width 76 height 37
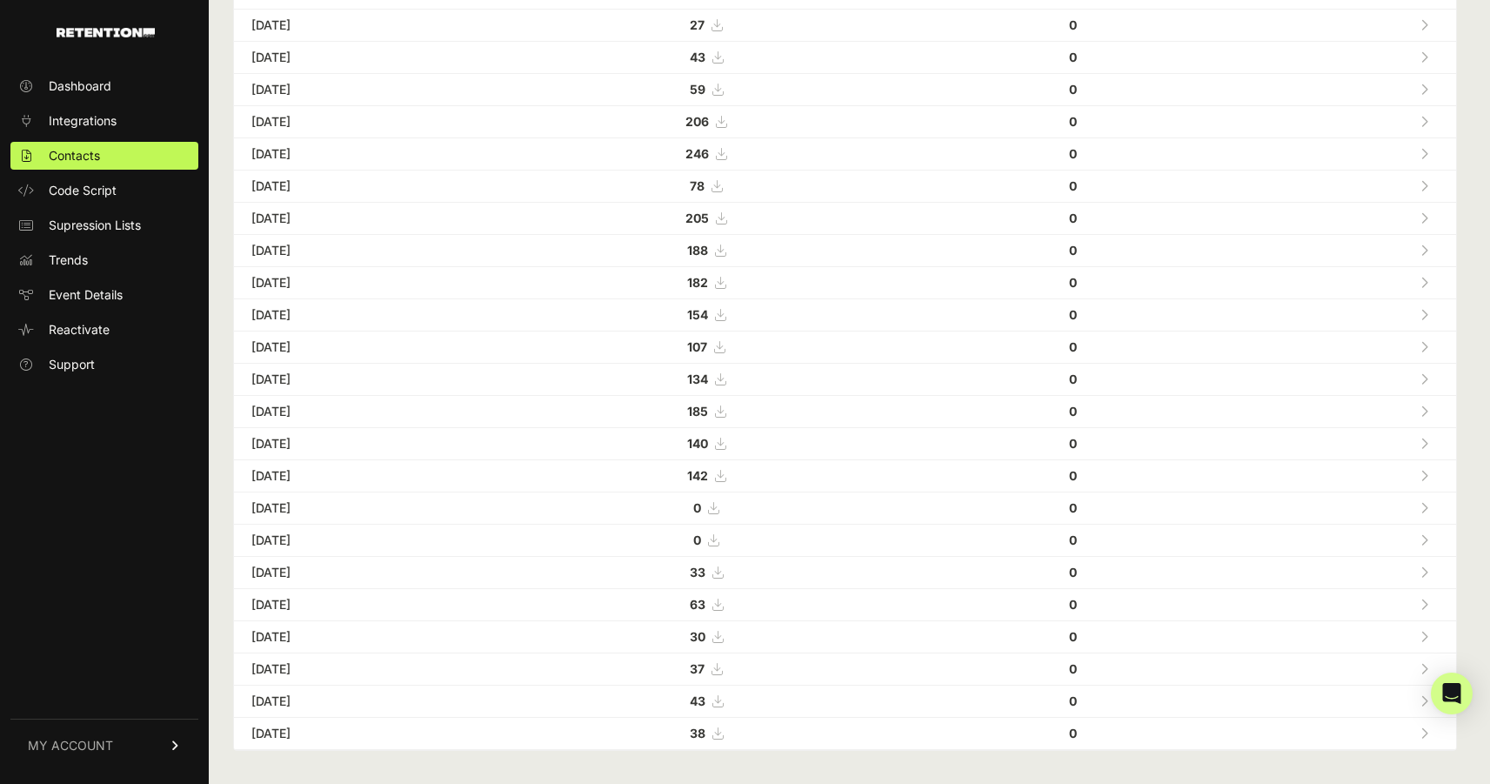
scroll to position [464, 0]
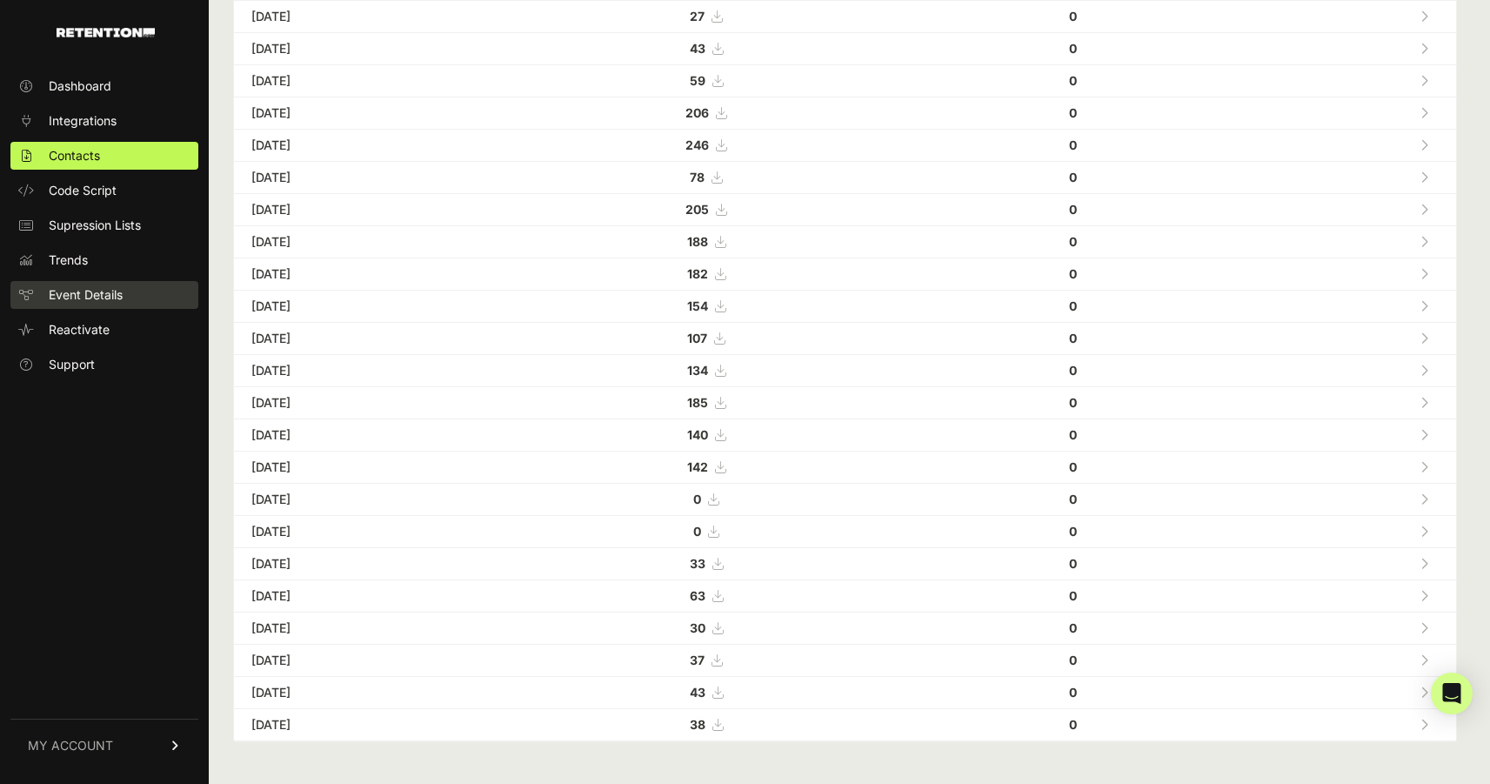
click at [90, 293] on span "Event Details" at bounding box center [86, 294] width 74 height 17
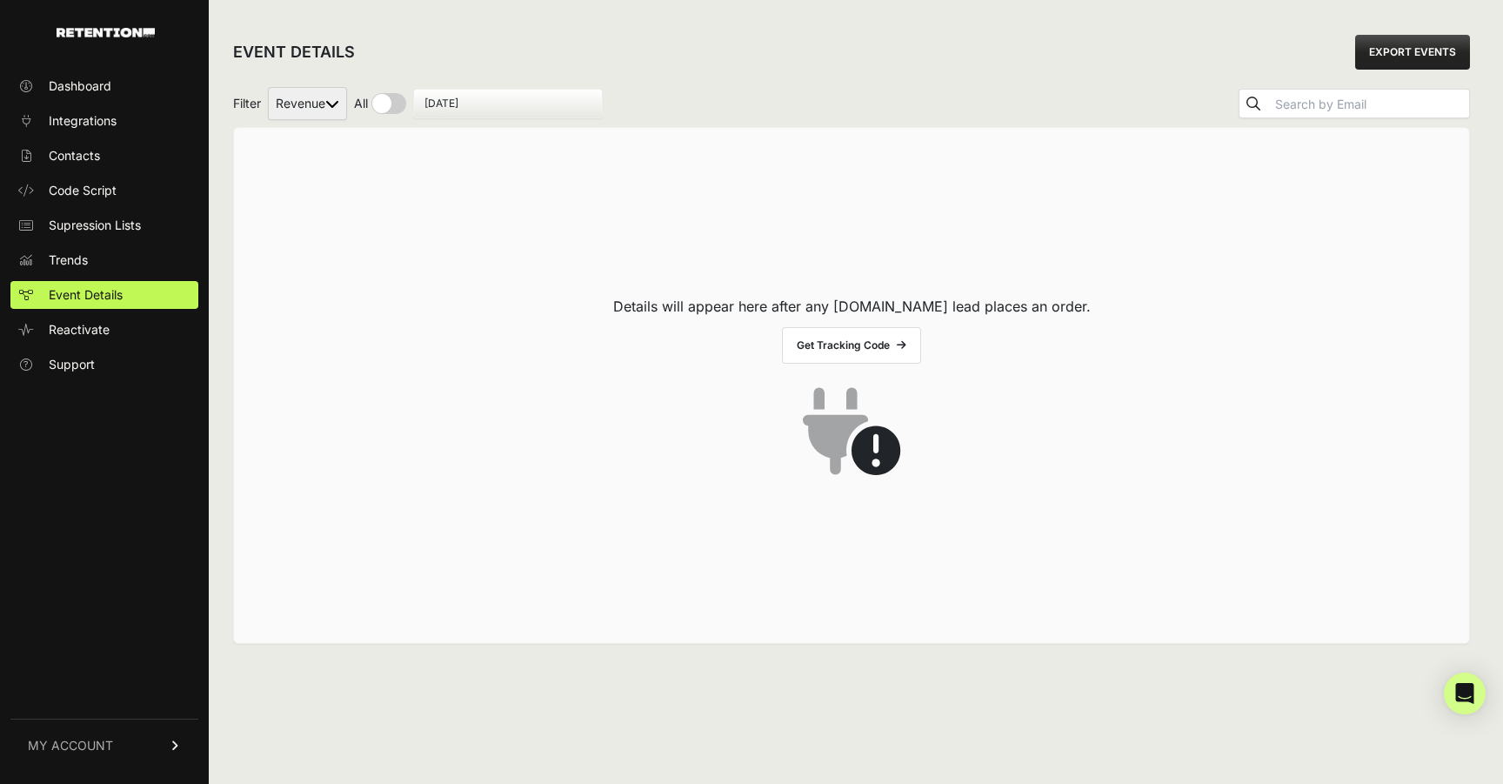
click at [330, 104] on select "Revenue" at bounding box center [307, 103] width 79 height 33
click at [393, 103] on input "checkbox" at bounding box center [380, 103] width 52 height 21
checkbox input "true"
click at [422, 102] on input "checkbox" at bounding box center [395, 103] width 83 height 21
checkbox input "false"
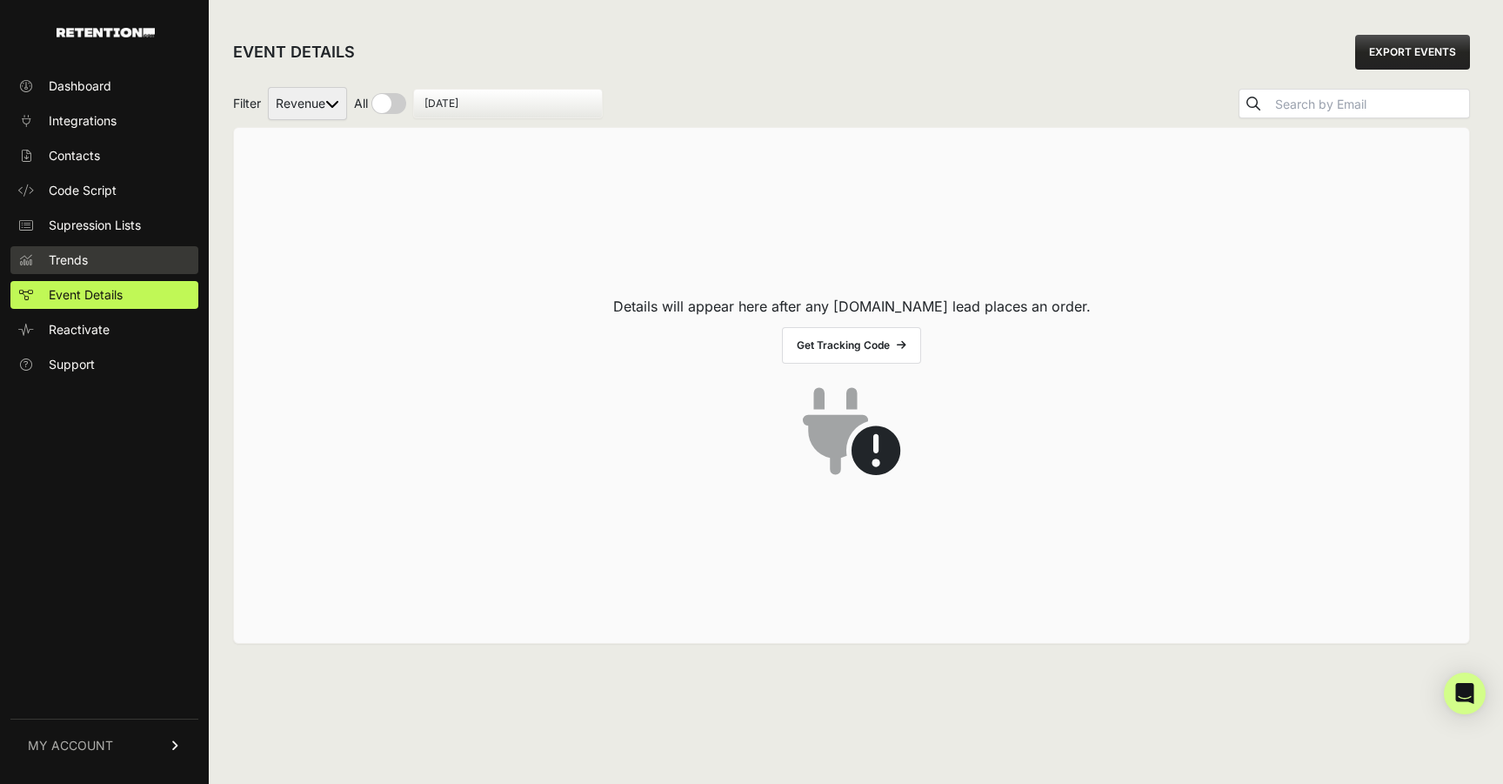
click at [83, 261] on span "Trends" at bounding box center [68, 259] width 39 height 17
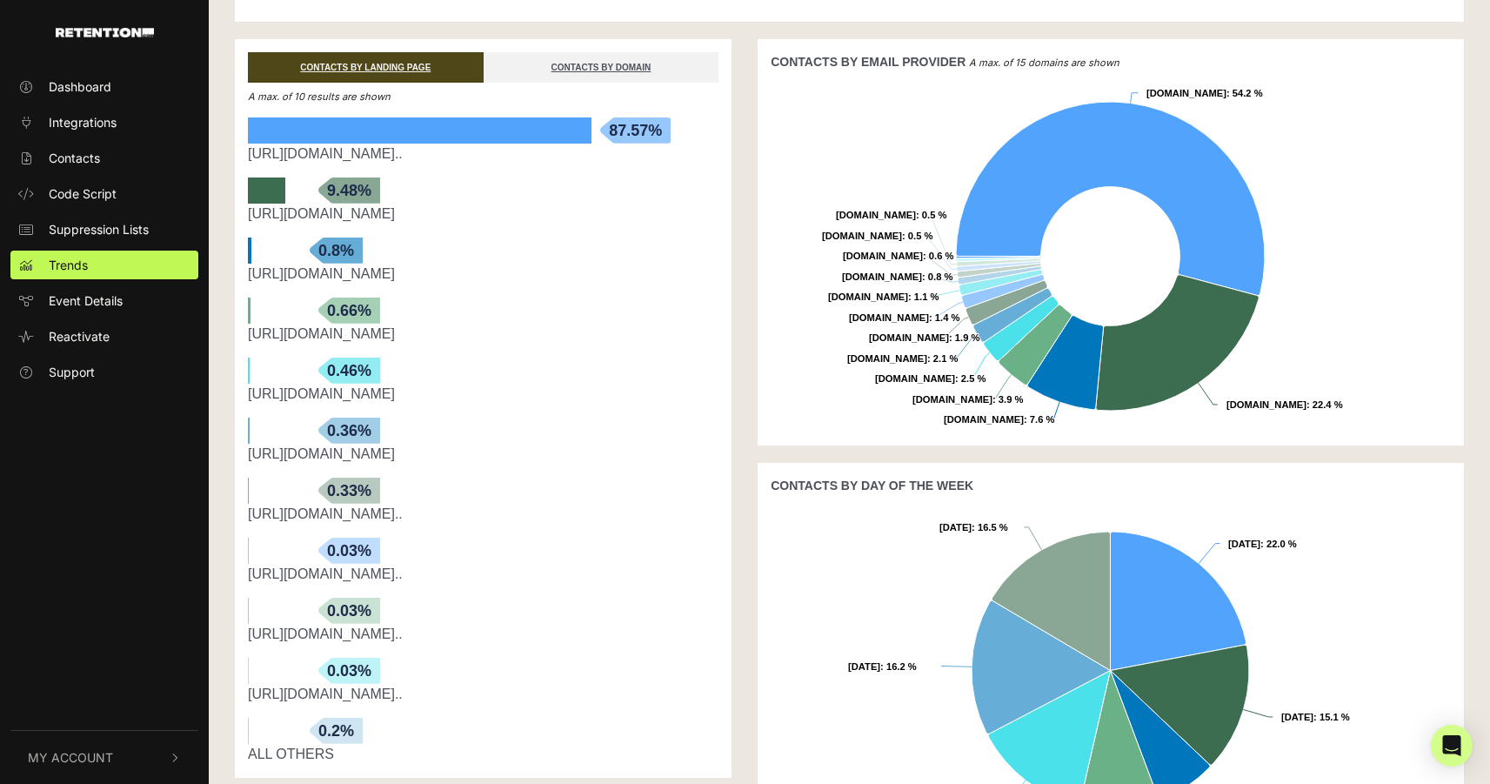
scroll to position [359, 0]
